Goal: Navigation & Orientation: Find specific page/section

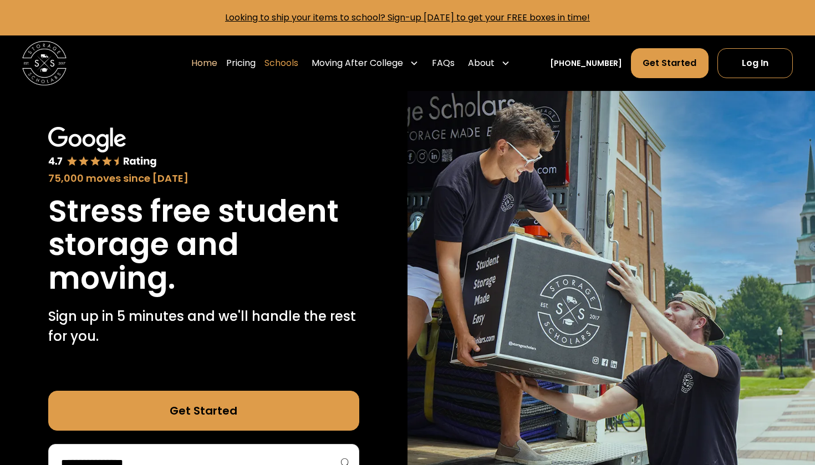
click at [294, 59] on link "Schools" at bounding box center [282, 63] width 34 height 31
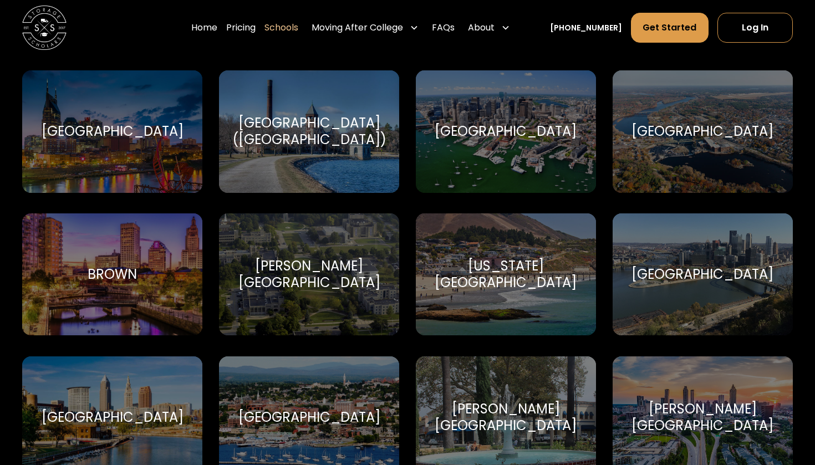
scroll to position [780, 0]
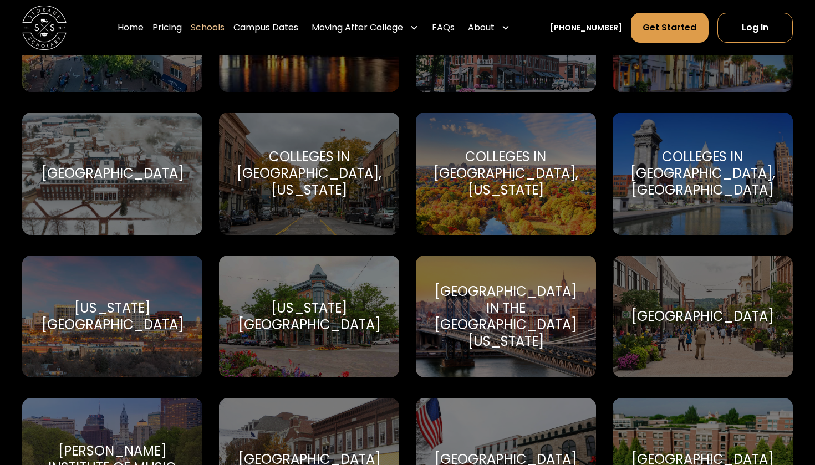
scroll to position [1309, 0]
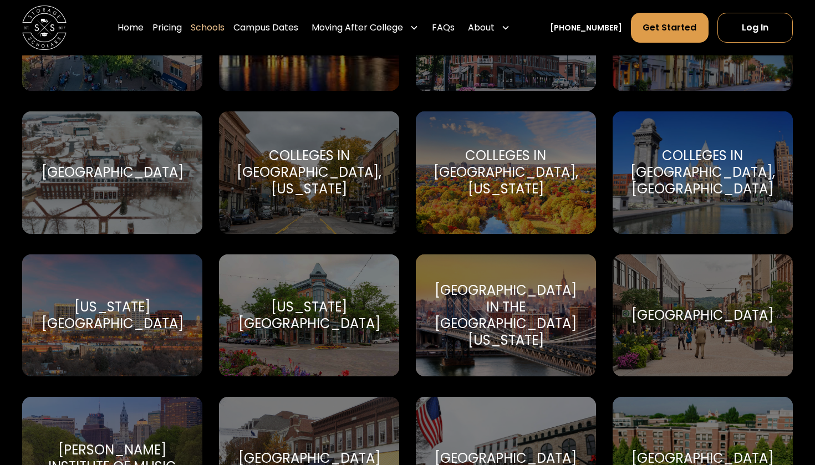
click at [544, 216] on div "Colleges in [GEOGRAPHIC_DATA], [US_STATE] [GEOGRAPHIC_DATA]" at bounding box center [506, 172] width 180 height 123
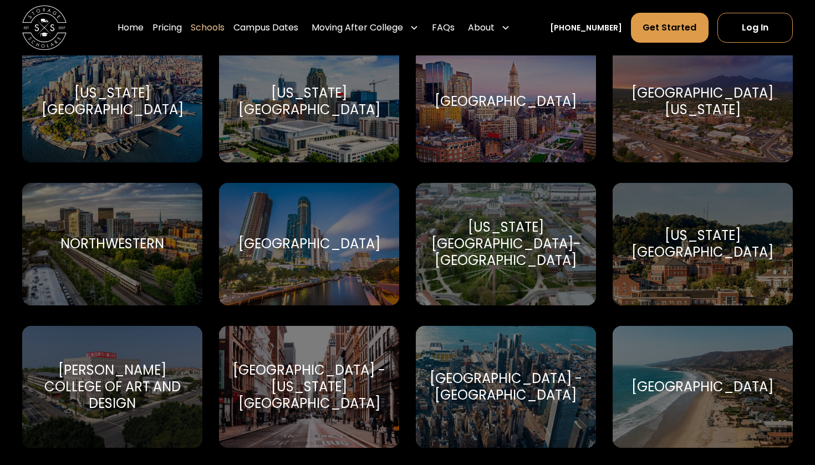
scroll to position [3090, 0]
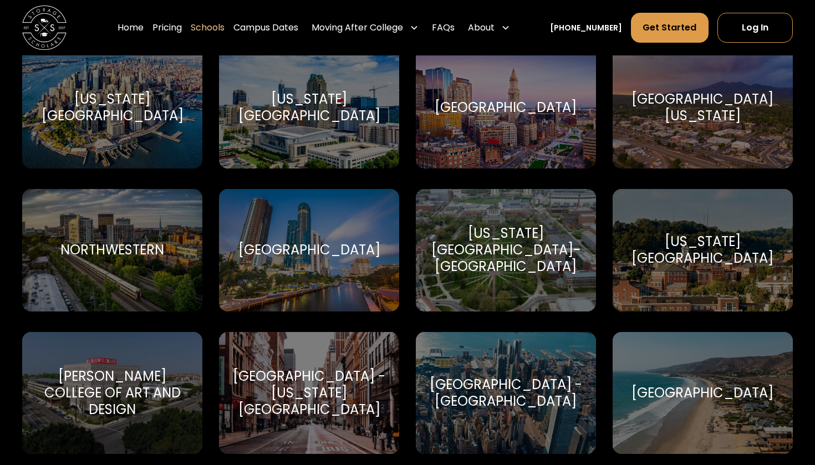
click at [329, 232] on div "[GEOGRAPHIC_DATA]" at bounding box center [309, 250] width 180 height 123
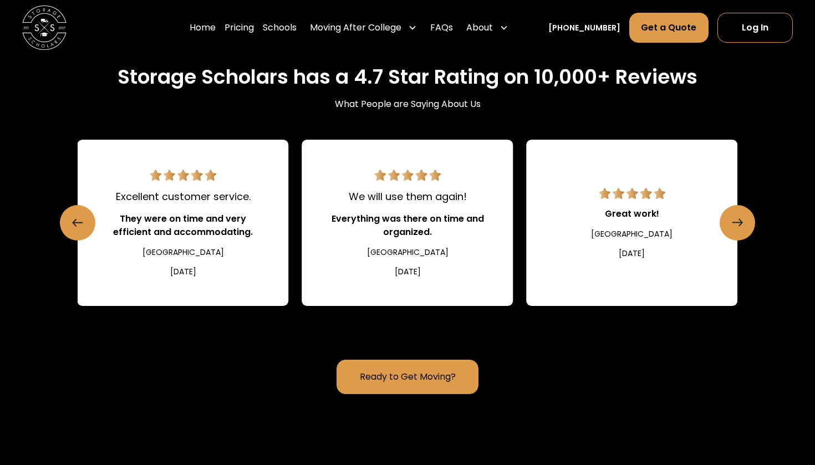
scroll to position [962, 0]
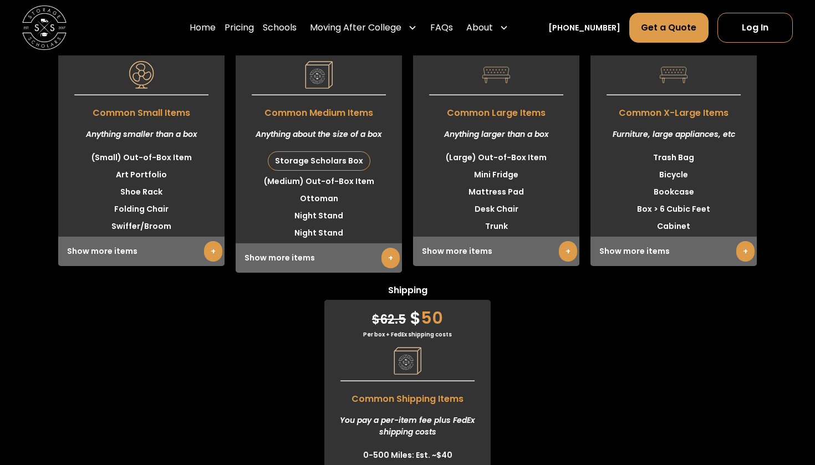
scroll to position [2871, 0]
